Goal: Task Accomplishment & Management: Use online tool/utility

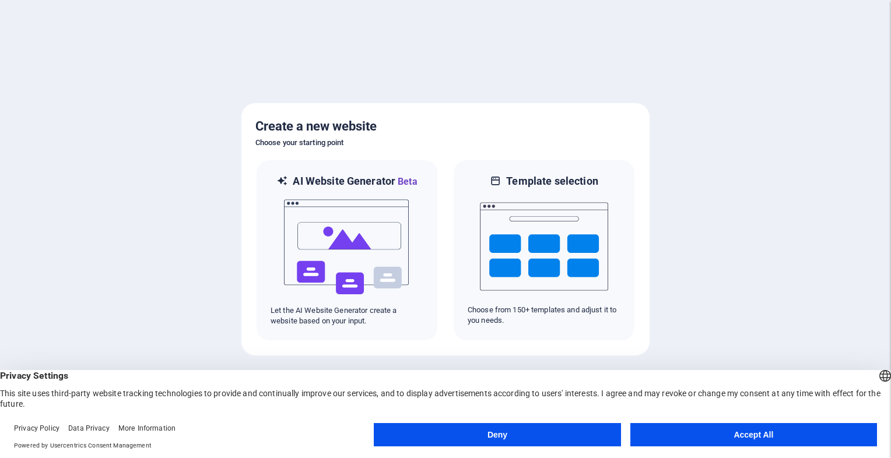
click at [716, 431] on button "Accept All" at bounding box center [754, 434] width 247 height 23
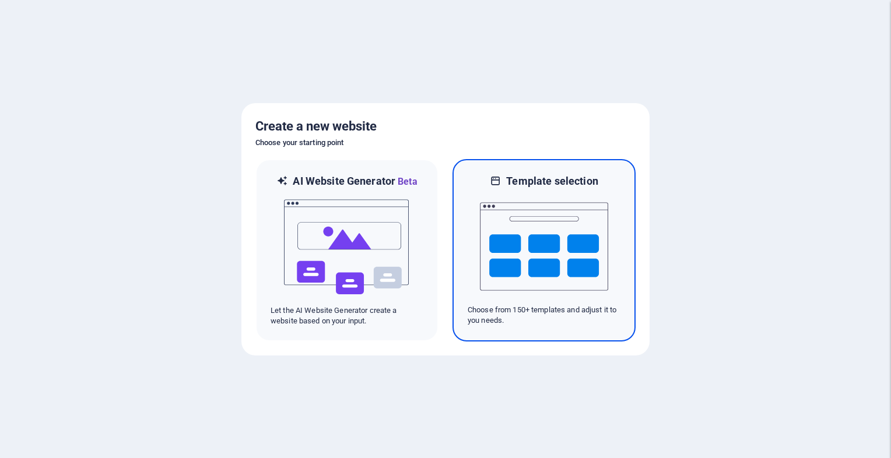
click at [579, 266] on img at bounding box center [544, 246] width 128 height 117
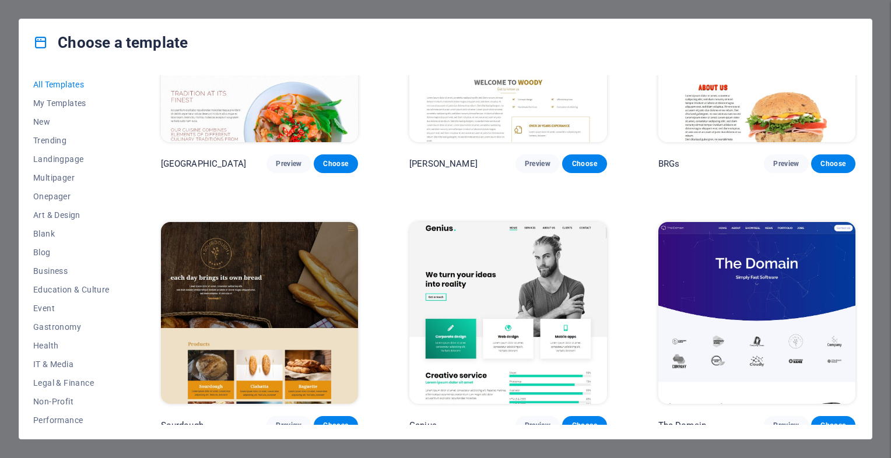
scroll to position [6159, 0]
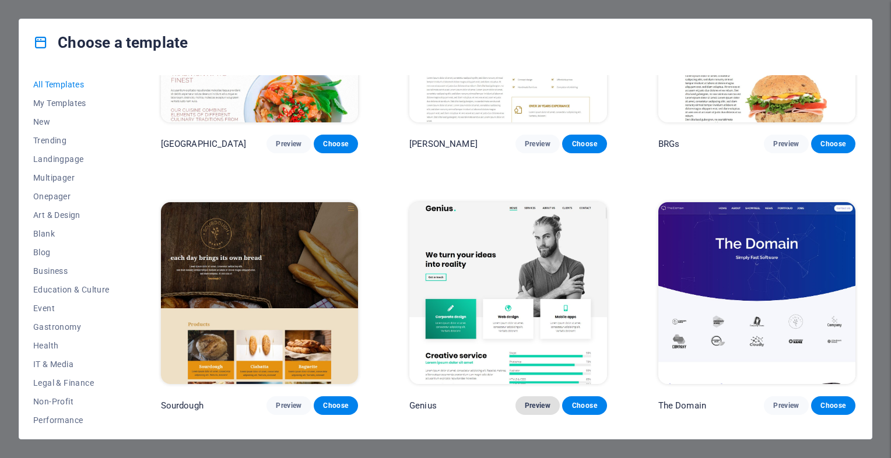
click at [544, 397] on button "Preview" at bounding box center [538, 406] width 44 height 19
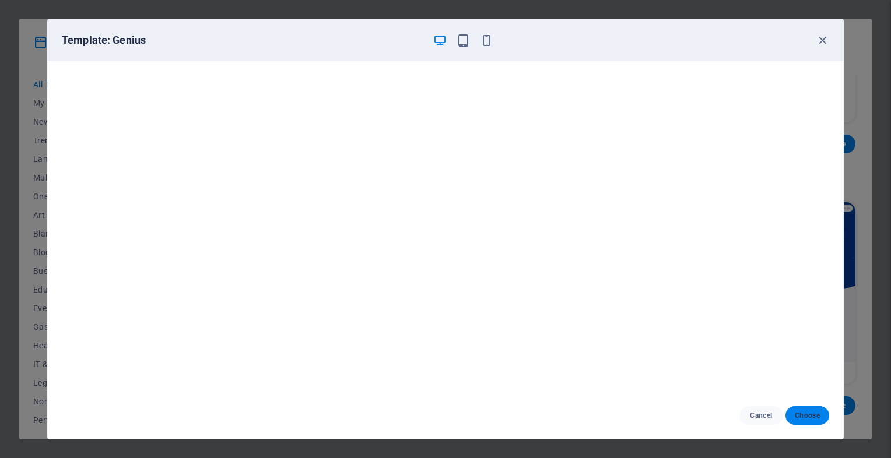
click at [801, 411] on span "Choose" at bounding box center [807, 415] width 25 height 9
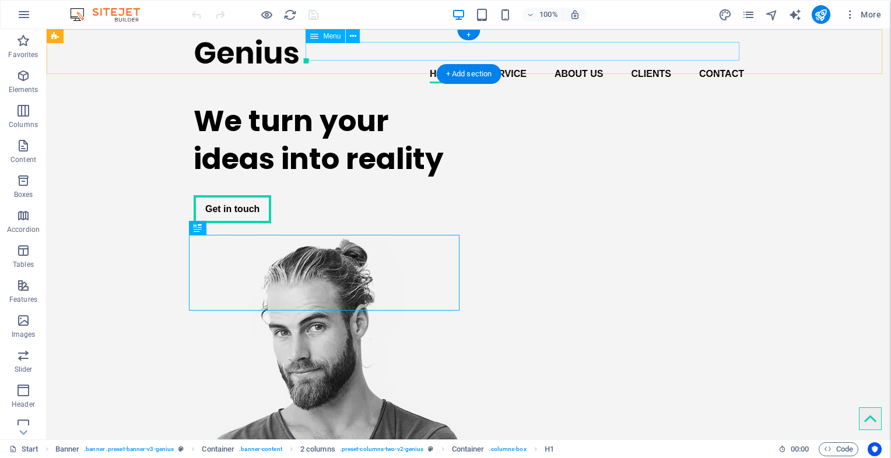
click at [523, 65] on nav "Home Service About us Clients Contact" at bounding box center [469, 74] width 551 height 19
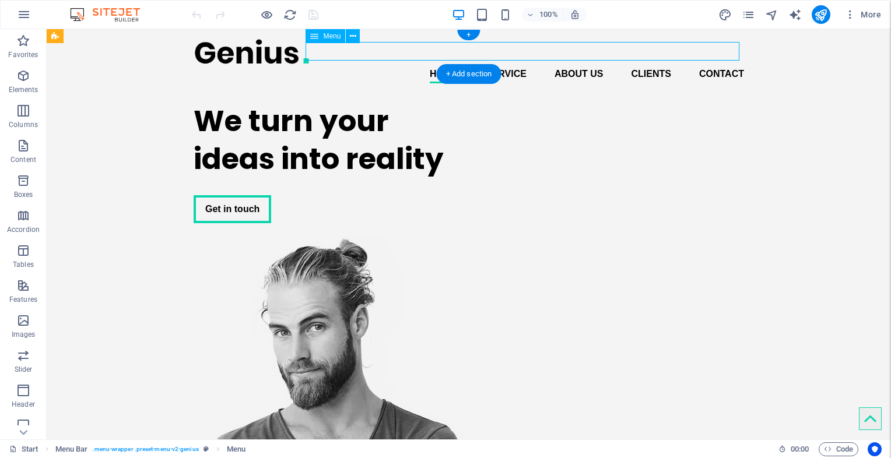
click at [458, 65] on nav "Home Service About us Clients Contact" at bounding box center [469, 74] width 551 height 19
select select
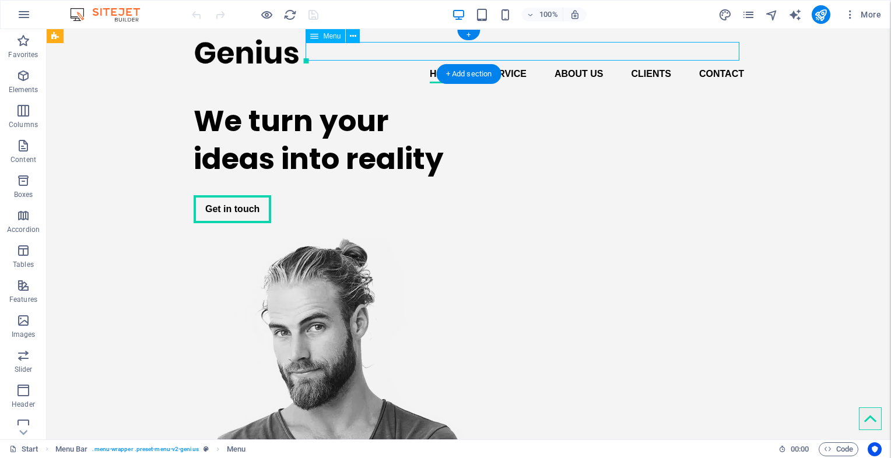
select select
